Goal: Register for event/course

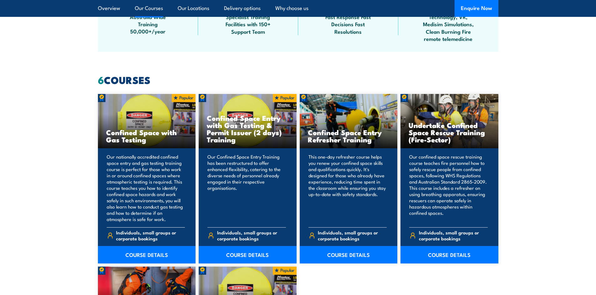
scroll to position [469, 0]
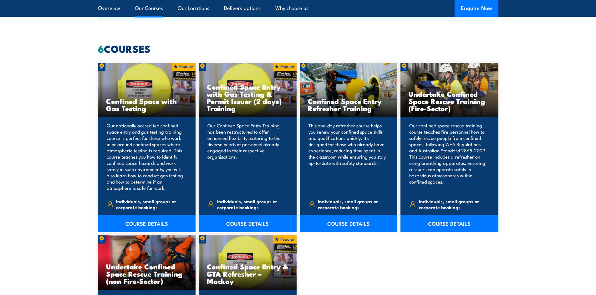
click at [135, 222] on link "COURSE DETAILS" at bounding box center [147, 224] width 98 height 18
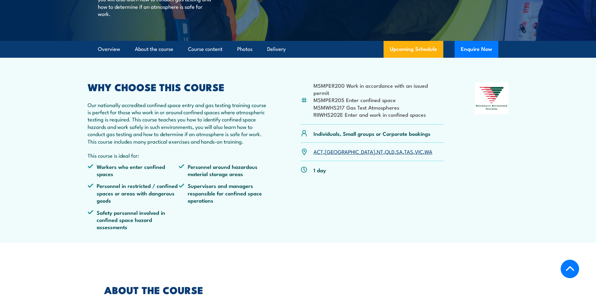
scroll to position [188, 0]
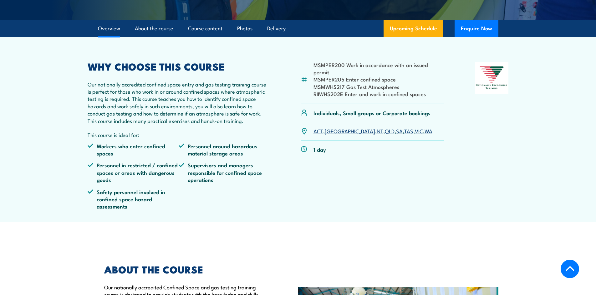
click at [385, 135] on link "QLD" at bounding box center [390, 131] width 10 height 8
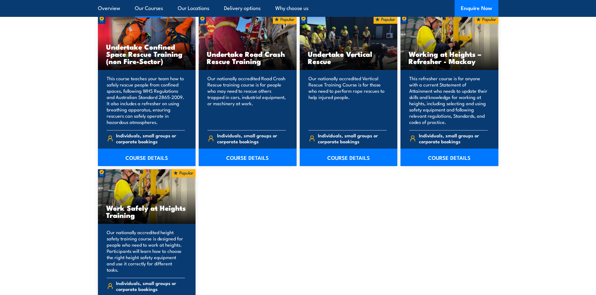
scroll to position [688, 0]
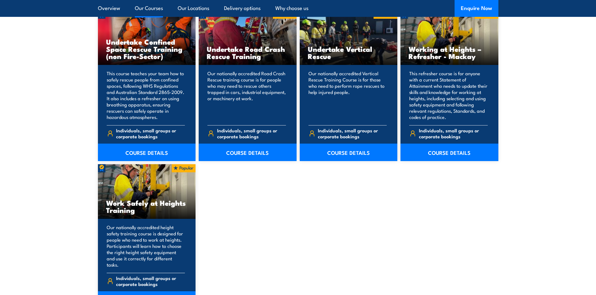
click at [130, 200] on h3 "Work Safely at Heights Training" at bounding box center [147, 206] width 82 height 14
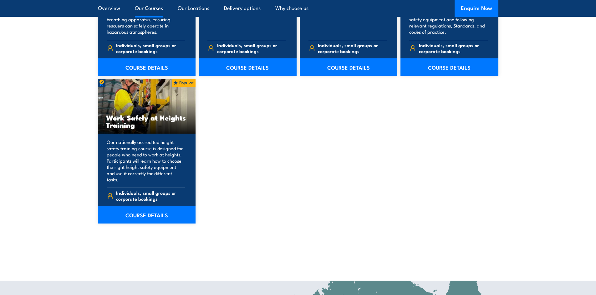
scroll to position [782, 0]
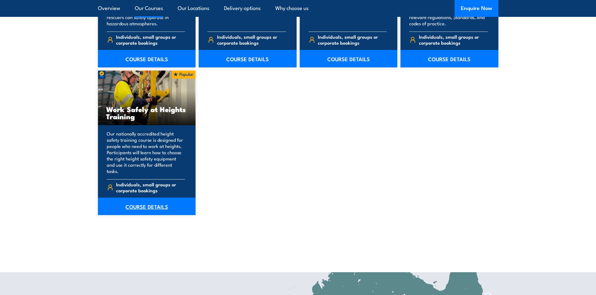
click at [141, 200] on link "COURSE DETAILS" at bounding box center [147, 207] width 98 height 18
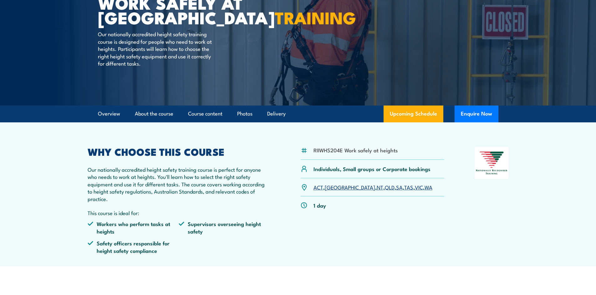
scroll to position [94, 0]
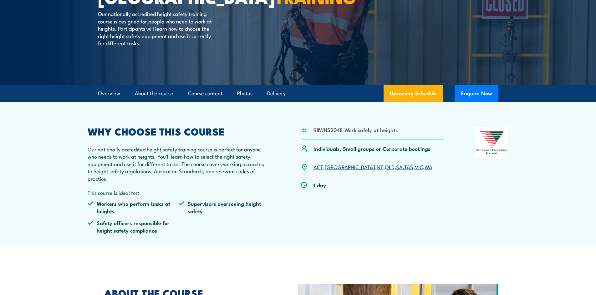
click at [385, 168] on link "QLD" at bounding box center [390, 167] width 10 height 8
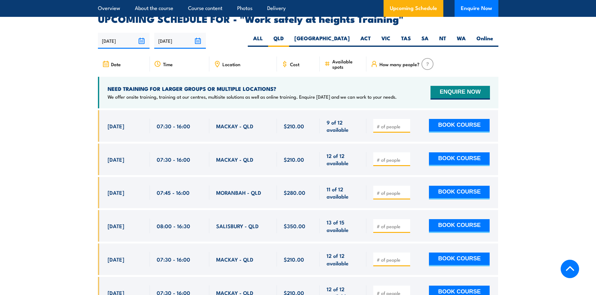
scroll to position [995, 0]
